Goal: Download file/media

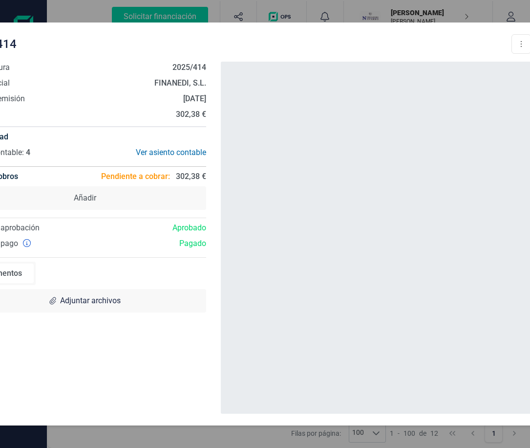
scroll to position [147, 0]
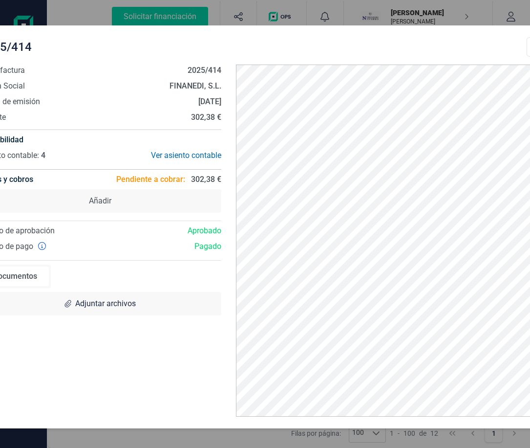
drag, startPoint x: 304, startPoint y: 35, endPoint x: 330, endPoint y: 39, distance: 26.1
click at [329, 39] on div "2025/414 Descargar documento Crear factura rectificativa Marcar como cobrada" at bounding box center [262, 47] width 567 height 20
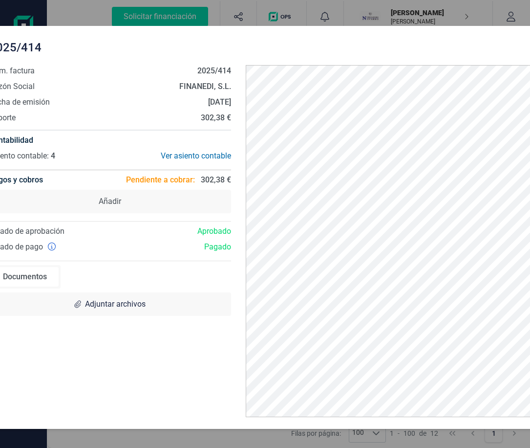
click at [330, 39] on div "2025/414 Descargar documento Crear factura rectificativa Marcar como cobrada" at bounding box center [272, 48] width 567 height 20
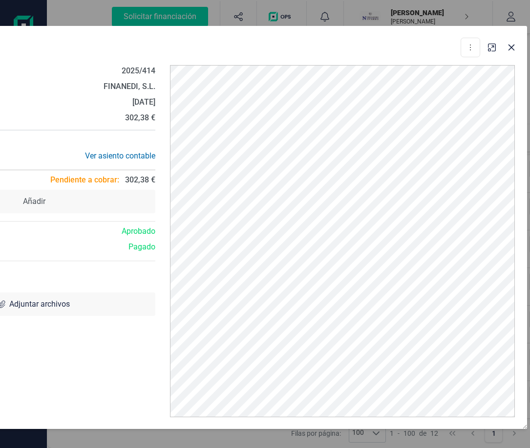
drag, startPoint x: 340, startPoint y: 40, endPoint x: 249, endPoint y: 40, distance: 90.9
click at [249, 40] on div "2025/414 Descargar documento Crear factura rectificativa Marcar como cobrada" at bounding box center [196, 48] width 567 height 20
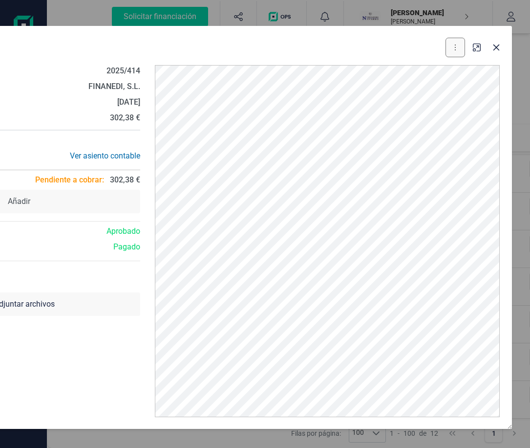
click at [458, 48] on button at bounding box center [456, 48] width 20 height 20
click at [406, 70] on span "Descargar documento" at bounding box center [412, 71] width 67 height 10
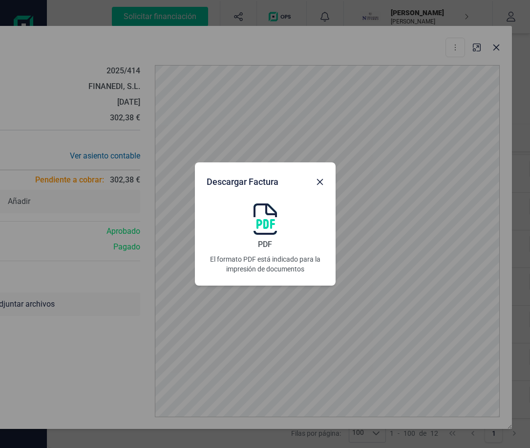
click at [268, 215] on img at bounding box center [265, 218] width 23 height 31
click at [324, 181] on icon "button" at bounding box center [320, 182] width 8 height 8
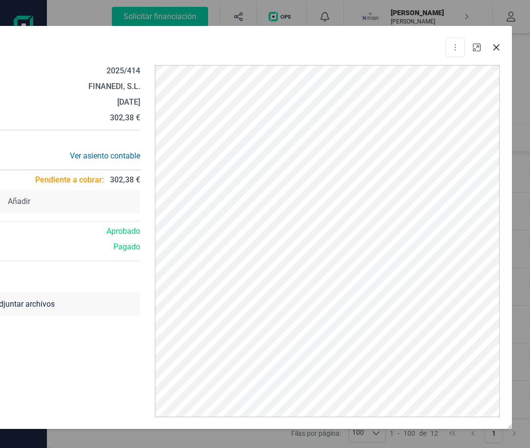
click at [479, 45] on icon "button" at bounding box center [477, 48] width 8 height 8
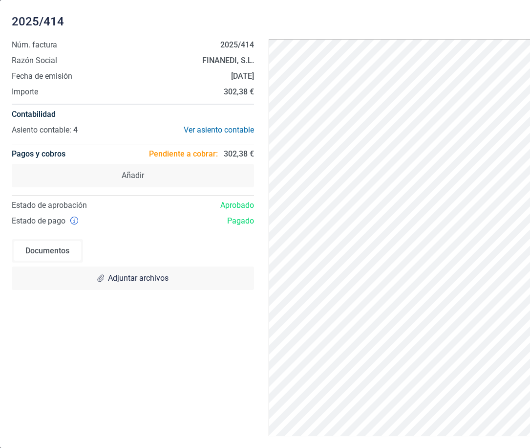
click at [469, 28] on div "2025/414 Descargar documento Crear factura rectificativa Marcar como cobrada" at bounding box center [295, 22] width 567 height 20
click at [397, 63] on div "2025/414 Descargar documento Crear factura rectificativa Marcar como cobrada Nú…" at bounding box center [313, 224] width 626 height 448
click at [207, 126] on div "Ver asiento contable" at bounding box center [193, 130] width 121 height 12
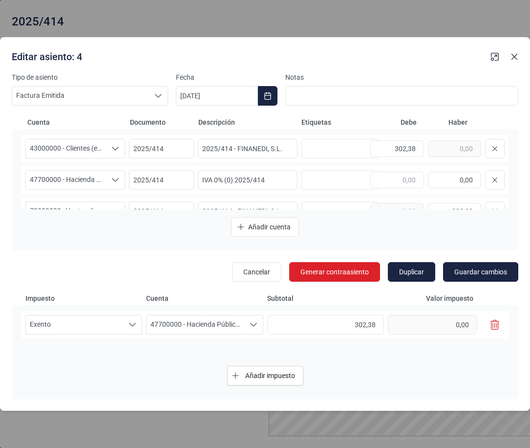
click at [520, 56] on button "button" at bounding box center [515, 57] width 16 height 16
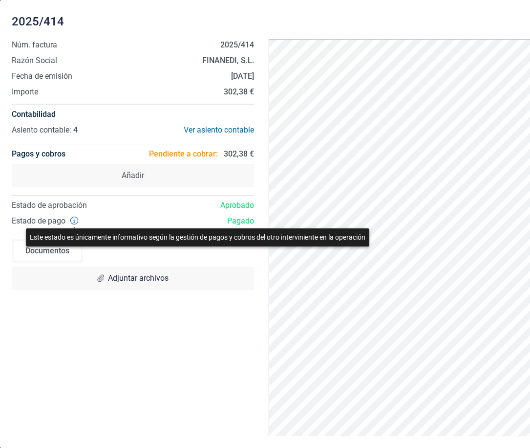
click at [74, 219] on icon at bounding box center [74, 221] width 8 height 8
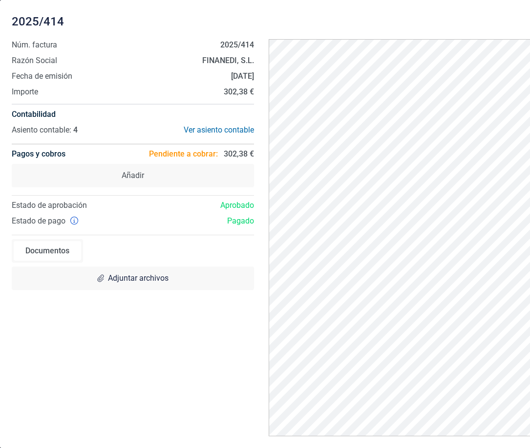
click at [200, 310] on div "Núm. factura 2025/414 Razón Social FINANEDI, S.L. Fecha de emisión [DATE] Impor…" at bounding box center [132, 237] width 257 height 397
